Goal: Transaction & Acquisition: Purchase product/service

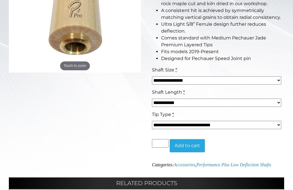
scroll to position [151, 0]
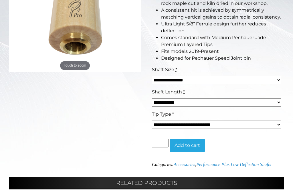
click at [277, 102] on select "**********" at bounding box center [216, 102] width 129 height 8
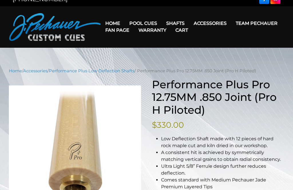
scroll to position [0, 0]
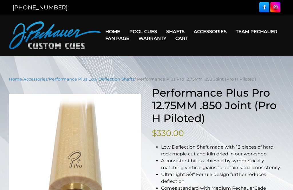
click at [134, 34] on link "Fan Page" at bounding box center [117, 38] width 33 height 15
click at [171, 33] on link "Warranty" at bounding box center [152, 38] width 37 height 15
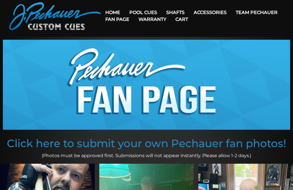
scroll to position [21, 0]
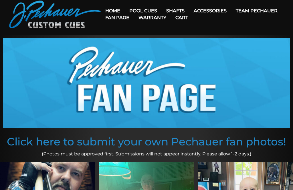
click at [226, 20] on link "Rogue 2 Carbon Fiber Shaft" at bounding box center [211, 19] width 99 height 8
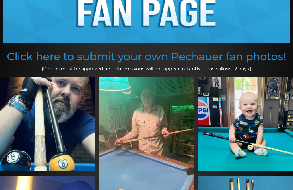
scroll to position [113, 0]
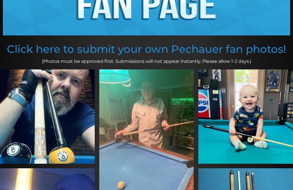
click at [54, 114] on img at bounding box center [47, 116] width 95 height 95
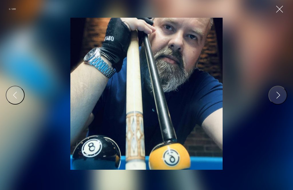
click at [56, 112] on div at bounding box center [146, 94] width 384 height 281
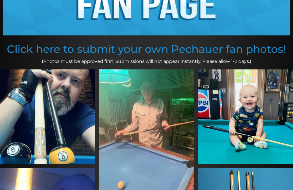
click at [57, 123] on img at bounding box center [47, 116] width 95 height 95
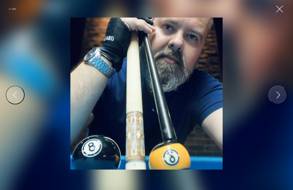
scroll to position [200, 0]
click at [279, 8] on button "Close Gallery" at bounding box center [279, 9] width 9 height 9
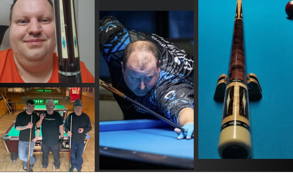
scroll to position [456, 0]
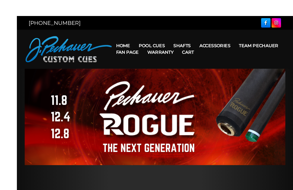
scroll to position [0, 0]
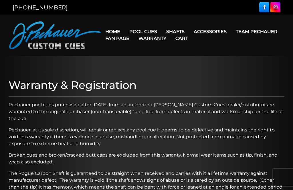
click at [243, 92] on link "Leather & Exotic Wraps" at bounding box center [220, 88] width 62 height 8
click at [171, 31] on link "Warranty" at bounding box center [152, 38] width 37 height 15
click at [241, 68] on link "Cases" at bounding box center [220, 64] width 62 height 8
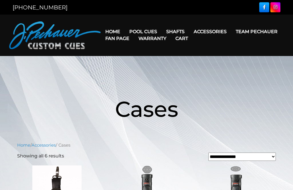
click at [192, 39] on link "Cart" at bounding box center [182, 38] width 22 height 15
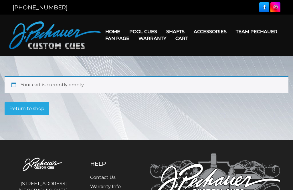
click at [161, 117] on link "Limited Edition" at bounding box center [160, 113] width 70 height 8
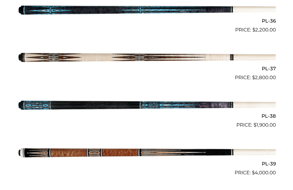
scroll to position [550, 0]
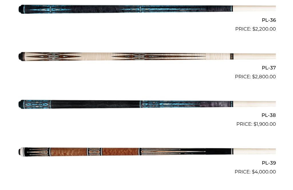
click at [55, 108] on img at bounding box center [146, 104] width 258 height 43
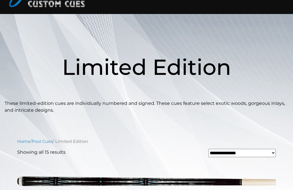
scroll to position [41, 0]
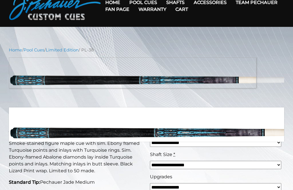
scroll to position [29, 0]
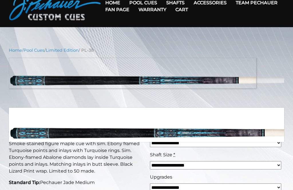
click at [280, 155] on div "Shaft Size *" at bounding box center [215, 154] width 131 height 7
click at [58, 122] on strong "PL-38 Pool Cue" at bounding box center [50, 118] width 82 height 13
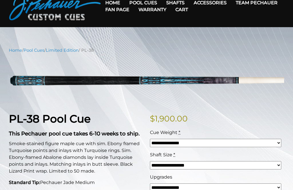
click at [276, 145] on select "**********" at bounding box center [215, 143] width 131 height 8
select select "*****"
click at [274, 167] on select "**********" at bounding box center [215, 165] width 131 height 8
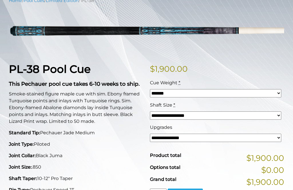
click at [276, 138] on select "**********" at bounding box center [215, 138] width 131 height 8
select select "*****"
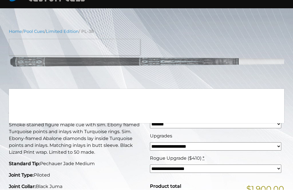
scroll to position [55, 0]
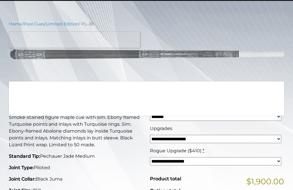
click at [207, 103] on div "Cue Weight *" at bounding box center [215, 106] width 131 height 7
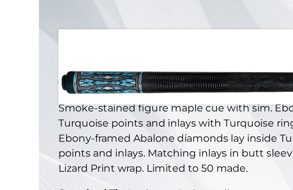
scroll to position [63, 0]
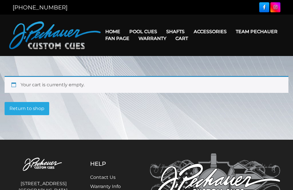
click at [166, 52] on link "JP Series (T) – NEW" at bounding box center [160, 48] width 70 height 8
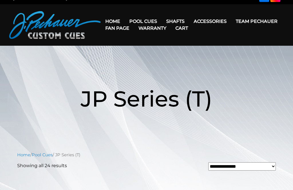
scroll to position [11, 0]
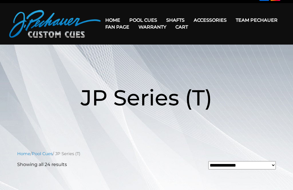
click at [169, 49] on link "Pro Series (R) – NEW" at bounding box center [160, 45] width 70 height 8
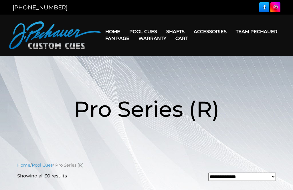
click at [231, 31] on link "Team Pechauer" at bounding box center [256, 31] width 51 height 15
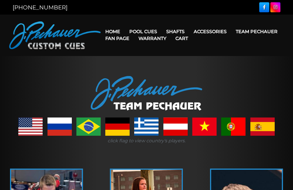
click at [146, 30] on link "Pool Cues" at bounding box center [143, 31] width 37 height 15
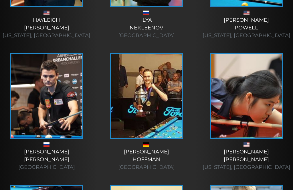
scroll to position [511, 0]
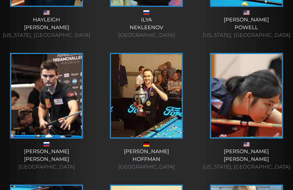
click at [262, 126] on img at bounding box center [246, 95] width 71 height 83
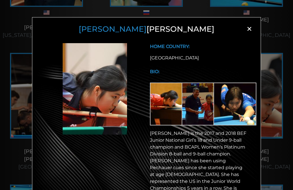
scroll to position [0, 0]
click at [249, 27] on span "×" at bounding box center [249, 29] width 9 height 9
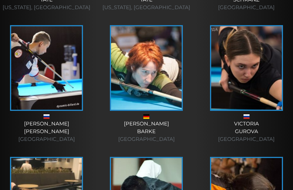
scroll to position [1460, 0]
click at [147, 131] on div "Manuela Barke Germany" at bounding box center [146, 131] width 88 height 23
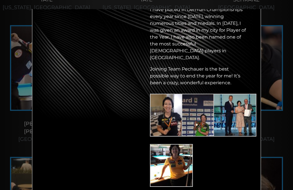
scroll to position [134, 0]
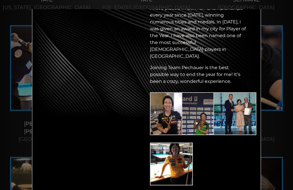
click at [173, 152] on img at bounding box center [171, 164] width 43 height 43
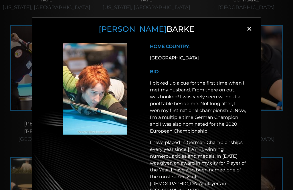
scroll to position [0, 0]
click at [247, 29] on span "×" at bounding box center [249, 29] width 9 height 9
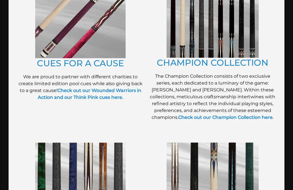
scroll to position [181, 0]
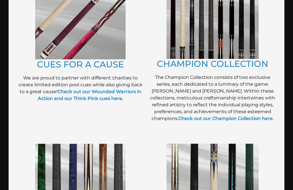
click at [259, 116] on link "Check out our Champion Collection here" at bounding box center [225, 118] width 94 height 5
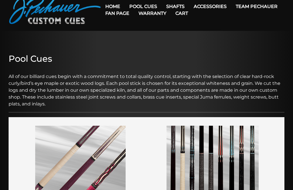
scroll to position [7, 0]
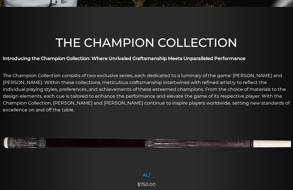
scroll to position [134, 0]
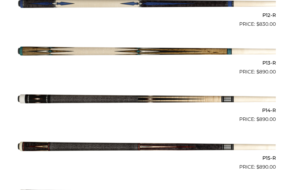
scroll to position [705, 0]
